Goal: Complete application form: Complete application form

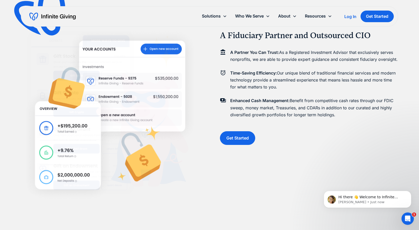
scroll to position [298, 0]
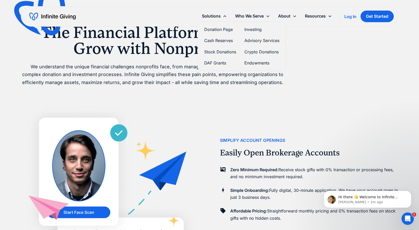
click at [217, 27] on link "Donation Page" at bounding box center [220, 29] width 32 height 7
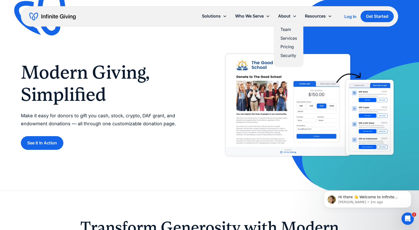
click at [289, 45] on link "Pricing" at bounding box center [289, 46] width 16 height 7
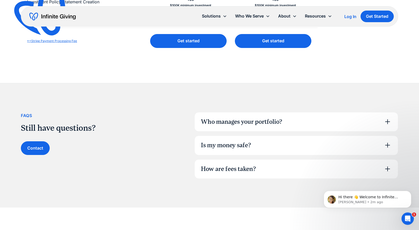
scroll to position [281, 0]
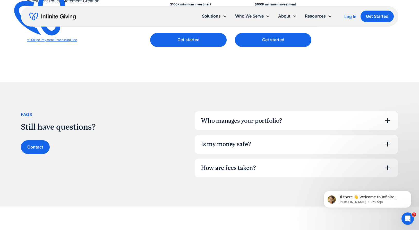
click at [204, 118] on div "Who manages your portfolio?" at bounding box center [241, 121] width 81 height 9
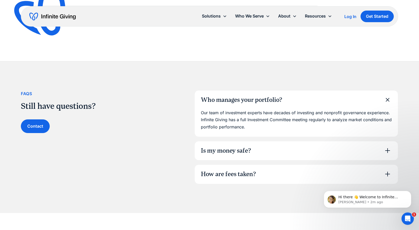
scroll to position [309, 0]
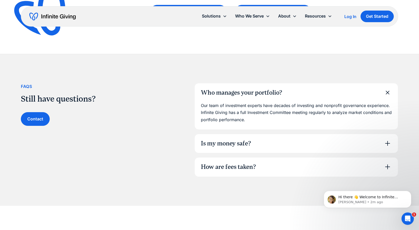
click at [209, 145] on div "Is my money safe?" at bounding box center [226, 143] width 50 height 9
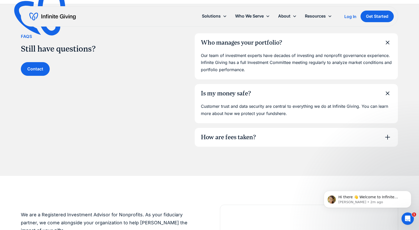
scroll to position [379, 0]
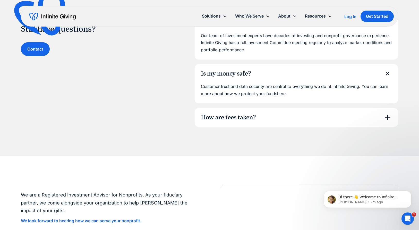
click at [233, 124] on div "How are fees taken?" at bounding box center [296, 117] width 203 height 19
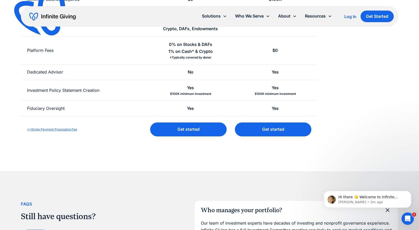
scroll to position [192, 0]
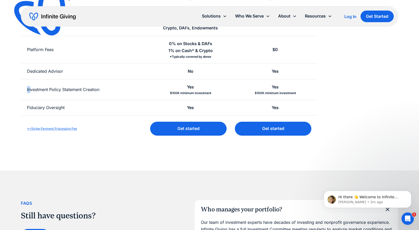
drag, startPoint x: 30, startPoint y: 89, endPoint x: 107, endPoint y: 86, distance: 76.4
click at [107, 86] on div "Investment Policy Statement Creation" at bounding box center [84, 89] width 127 height 21
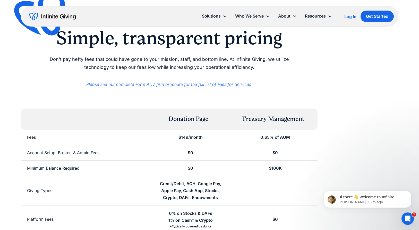
scroll to position [0, 0]
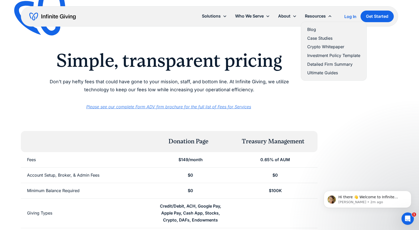
click at [329, 71] on link "Ultimate Guides" at bounding box center [334, 72] width 53 height 7
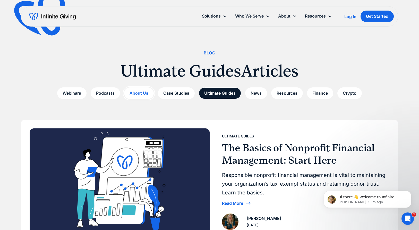
click at [137, 94] on link "About Us" at bounding box center [139, 93] width 30 height 12
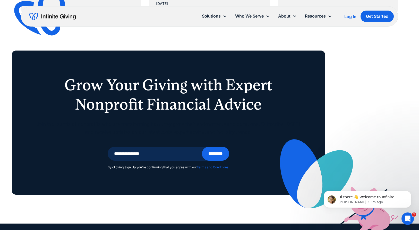
scroll to position [496, 0]
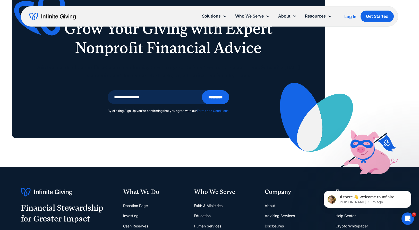
click at [132, 201] on link "Donation Page" at bounding box center [135, 206] width 25 height 10
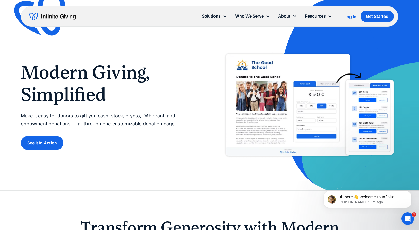
click at [273, 116] on img at bounding box center [309, 105] width 178 height 112
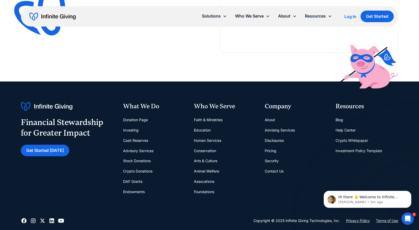
scroll to position [1066, 0]
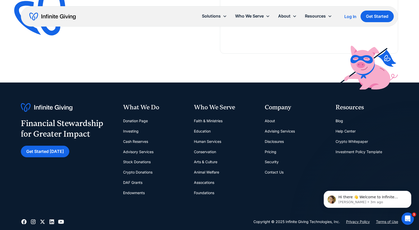
click at [211, 121] on link "Faith & Ministries" at bounding box center [208, 121] width 29 height 10
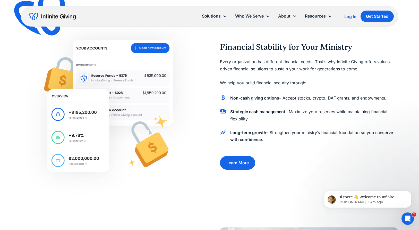
scroll to position [87, 0]
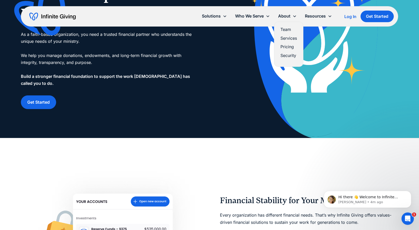
click at [287, 40] on link "Services" at bounding box center [289, 38] width 16 height 7
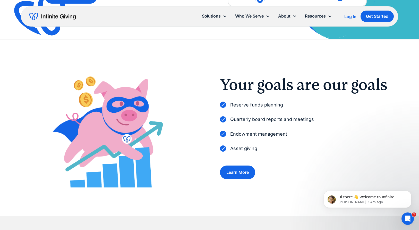
scroll to position [169, 0]
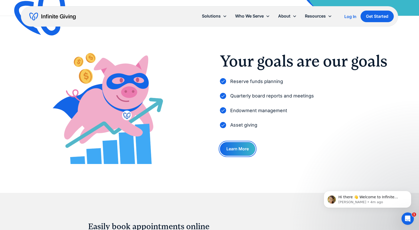
click at [244, 152] on link "Learn More" at bounding box center [237, 149] width 35 height 14
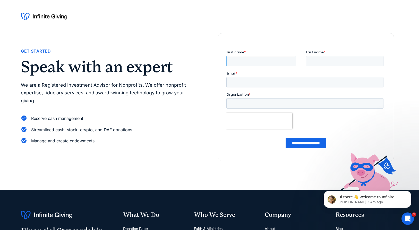
click at [238, 63] on input "First name *" at bounding box center [261, 61] width 70 height 10
type input "****"
click at [327, 61] on input "Last name *" at bounding box center [345, 61] width 78 height 10
type input "******"
click at [262, 80] on input "Email *" at bounding box center [304, 82] width 157 height 10
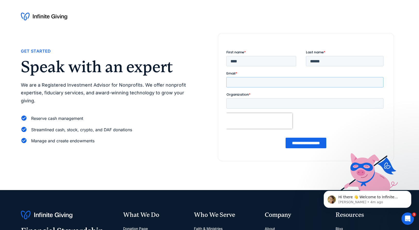
type input "**********"
click at [251, 103] on input "Organization *" at bounding box center [304, 103] width 157 height 10
type input "**********"
click at [308, 143] on input "**********" at bounding box center [306, 143] width 41 height 11
